Goal: Task Accomplishment & Management: Manage account settings

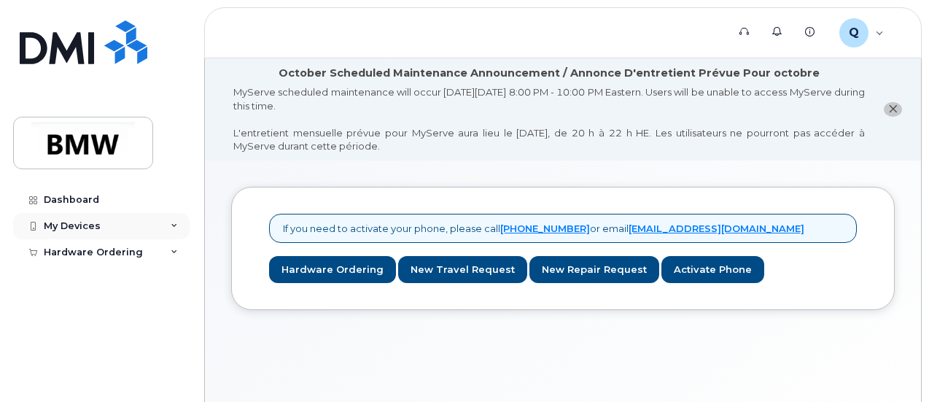
click at [169, 233] on div "My Devices" at bounding box center [101, 226] width 176 height 26
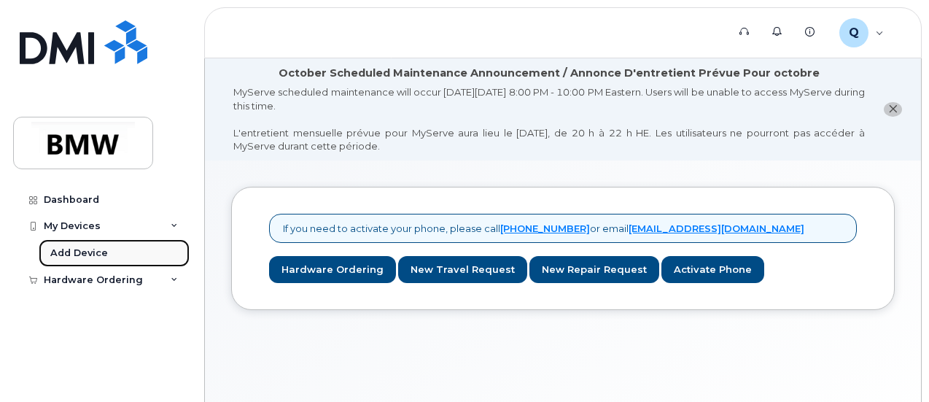
click at [96, 252] on div "Add Device" at bounding box center [79, 252] width 58 height 13
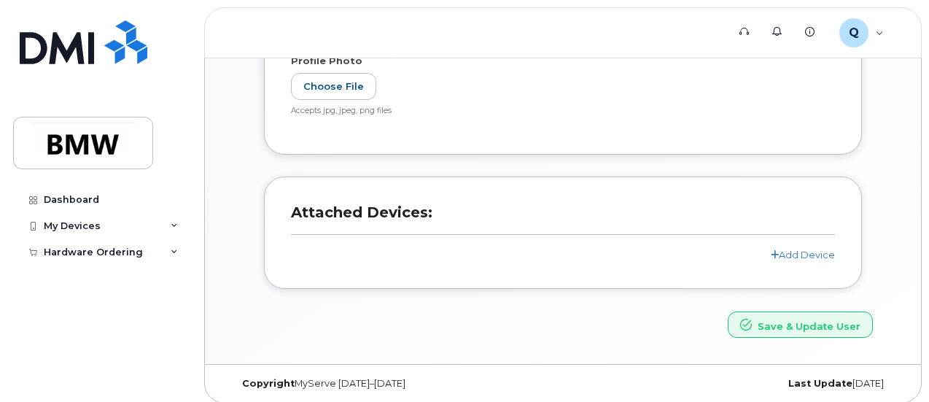
scroll to position [499, 0]
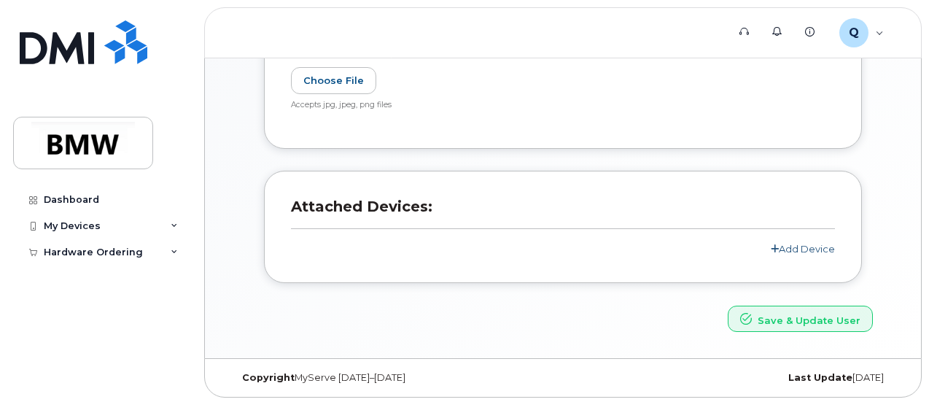
click at [804, 251] on link "Add Device" at bounding box center [802, 249] width 64 height 12
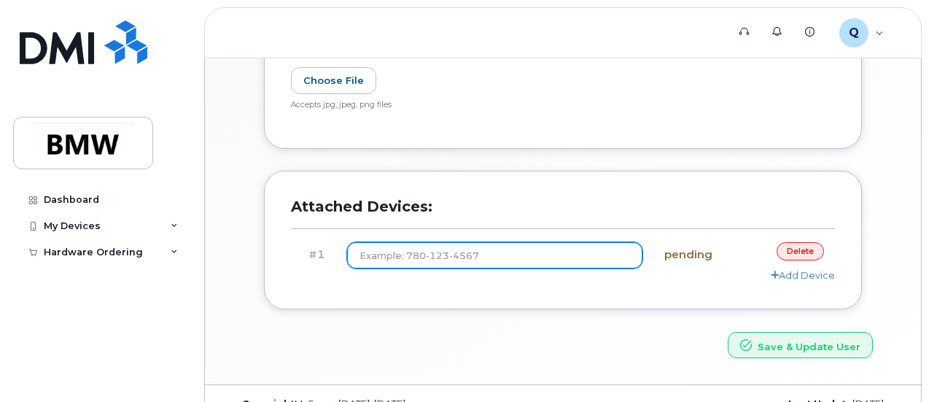
click at [456, 246] on input at bounding box center [494, 255] width 295 height 26
type input "[PHONE_NUMBER]"
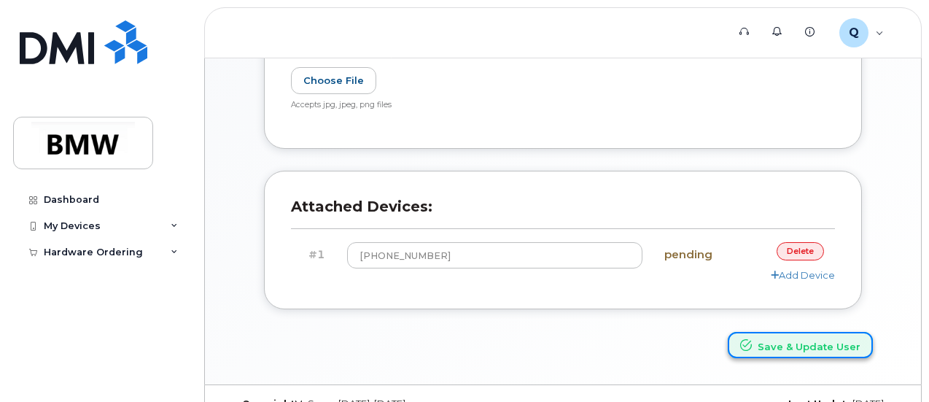
click at [780, 345] on button "Save & Update User" at bounding box center [799, 345] width 145 height 27
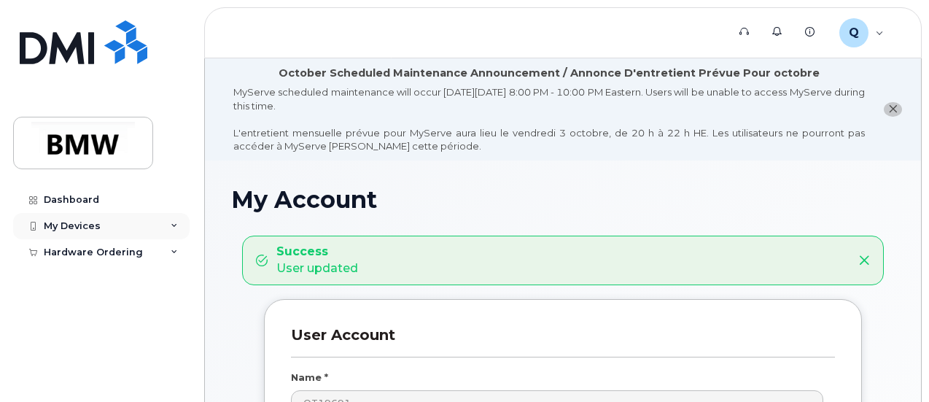
click at [168, 224] on div "My Devices" at bounding box center [101, 226] width 176 height 26
click at [170, 224] on div "My Devices" at bounding box center [101, 226] width 176 height 26
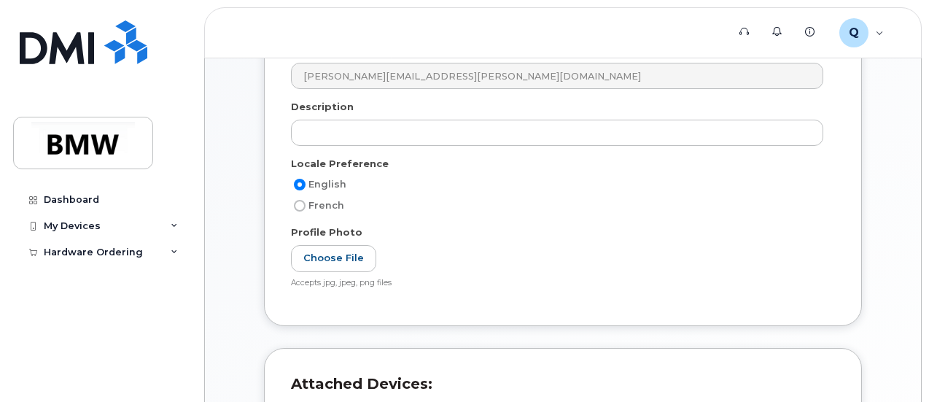
scroll to position [510, 0]
